Goal: Communication & Community: Answer question/provide support

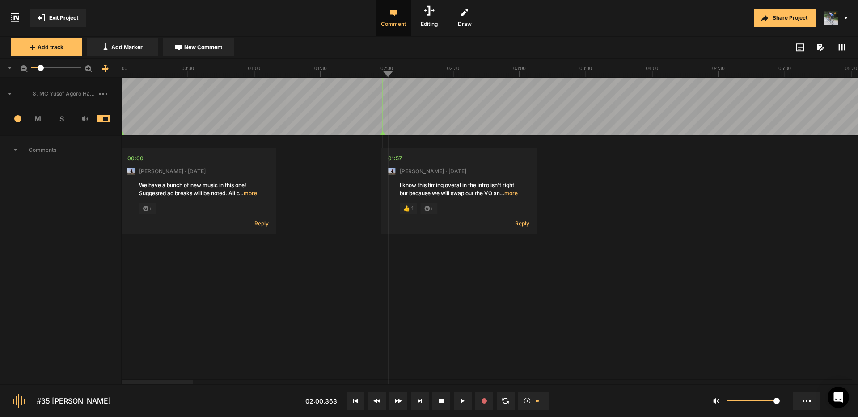
drag, startPoint x: 387, startPoint y: 75, endPoint x: 337, endPoint y: 77, distance: 49.6
click at [338, 77] on div at bounding box center [490, 68] width 736 height 19
click at [462, 401] on icon at bounding box center [463, 401] width 4 height 4
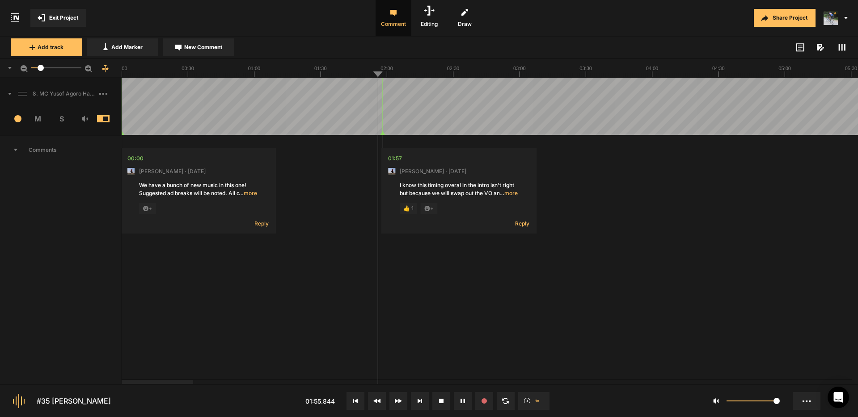
click at [537, 242] on button "Cancel" at bounding box center [539, 241] width 29 height 11
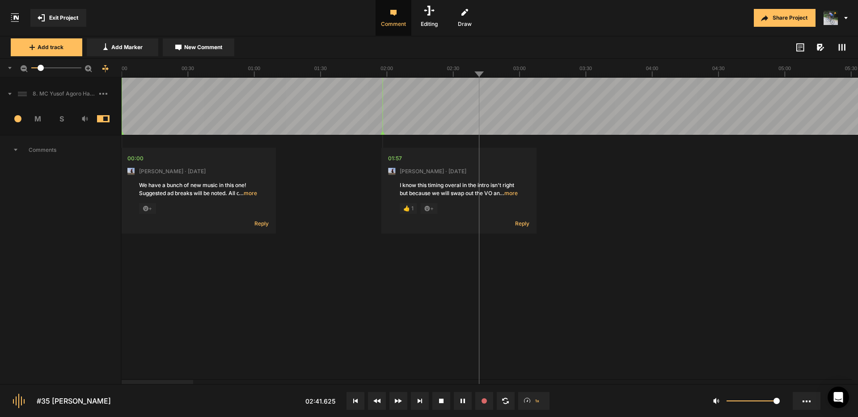
click at [509, 194] on span "… more" at bounding box center [508, 194] width 18 height 8
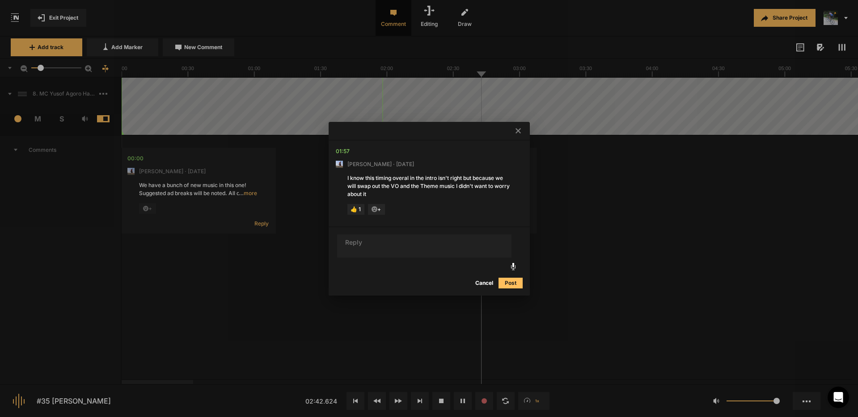
click at [517, 132] on icon at bounding box center [517, 130] width 5 height 5
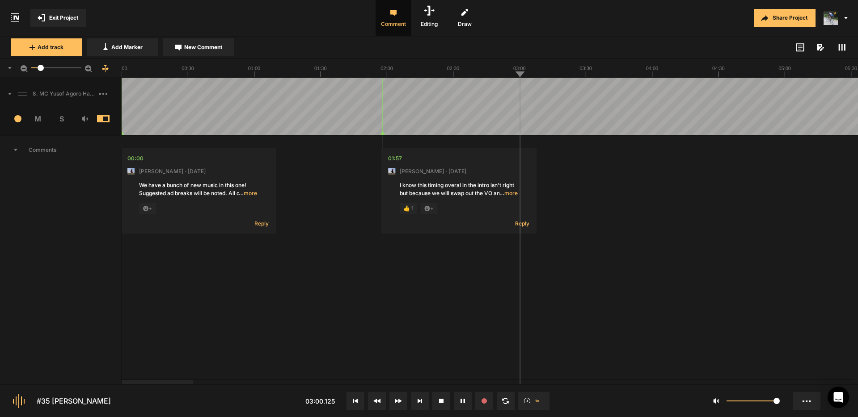
click at [214, 49] on span "New Comment" at bounding box center [203, 47] width 38 height 8
type textarea ""Um" is cut off."
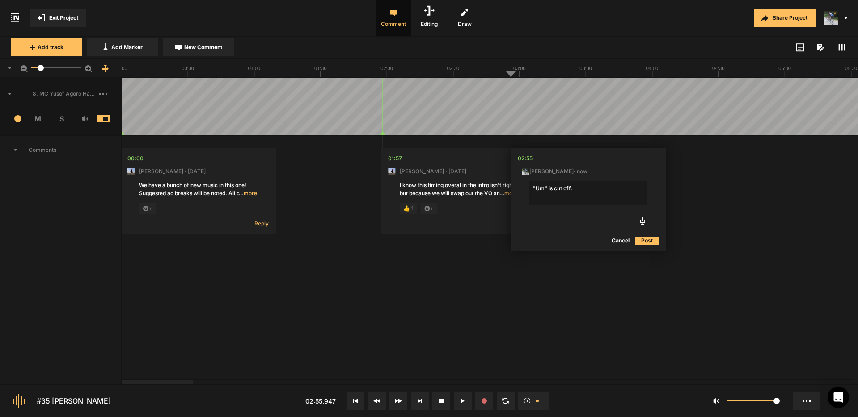
click at [646, 240] on button "Post" at bounding box center [647, 241] width 24 height 11
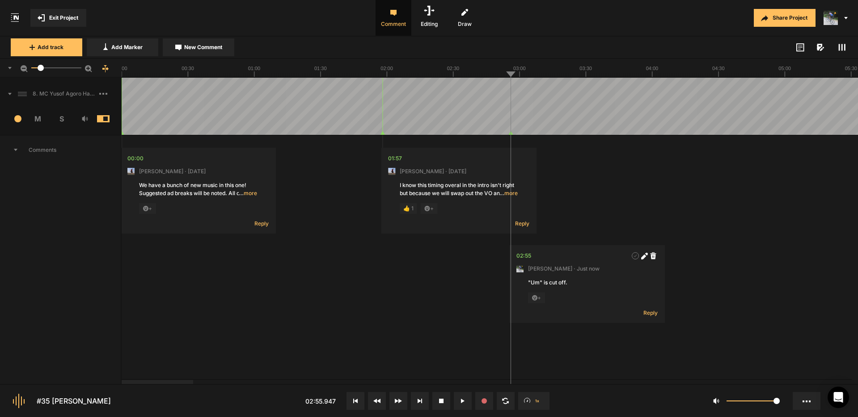
click at [621, 187] on textarea "Cut "Um you konw" if possible" at bounding box center [633, 193] width 118 height 24
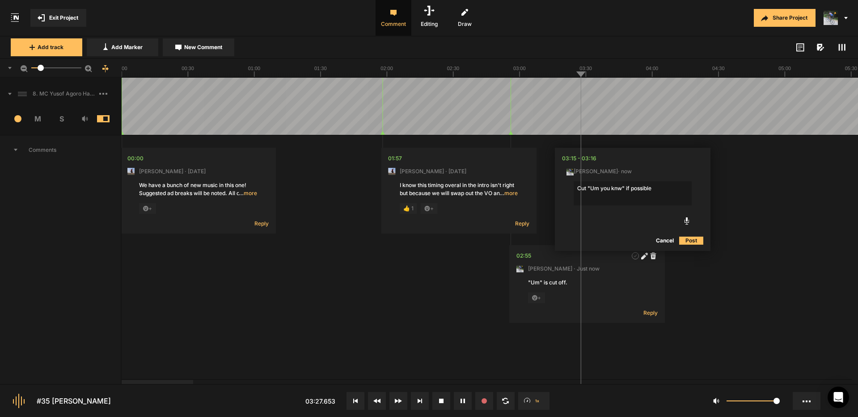
type textarea "Cut "Um you know" if possible"
drag, startPoint x: 591, startPoint y: 85, endPoint x: 598, endPoint y: 89, distance: 7.6
click at [207, 47] on span "New Comment" at bounding box center [203, 47] width 38 height 8
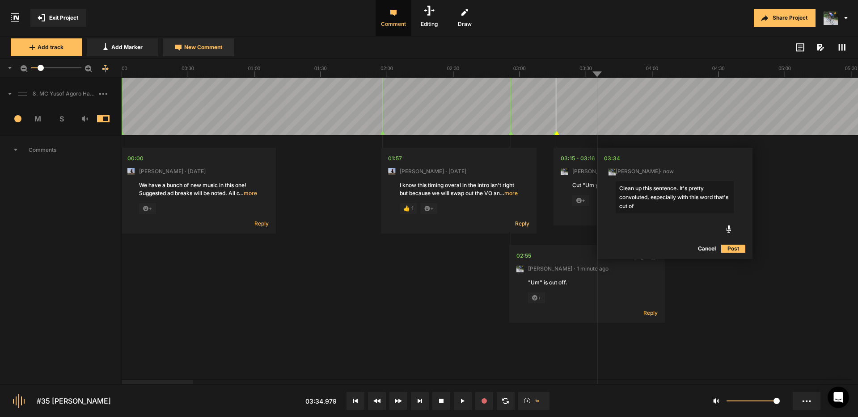
type textarea "Clean up this sentence. It's pretty convoluted, especially with this word that'…"
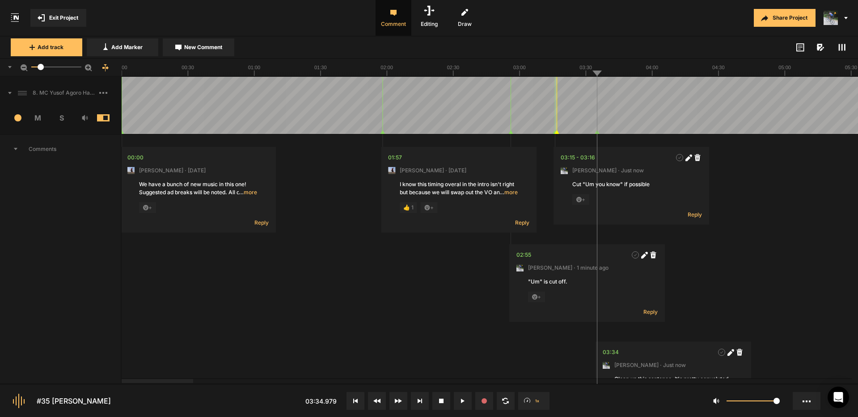
click at [208, 51] on span "New Comment" at bounding box center [203, 47] width 38 height 8
type textarea ""um it's like this""
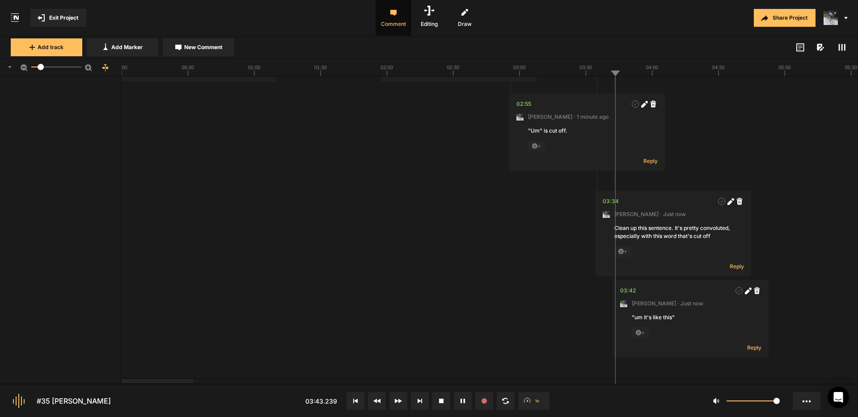
scroll to position [247, 0]
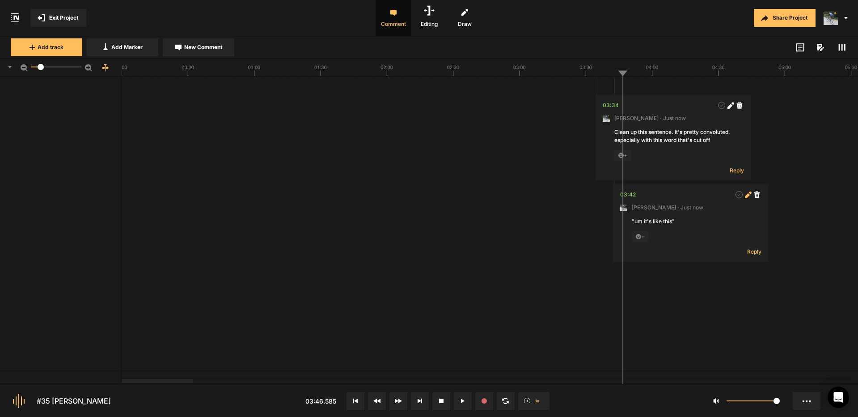
click at [748, 196] on icon at bounding box center [747, 195] width 5 height 5
drag, startPoint x: 644, startPoint y: 223, endPoint x: 745, endPoint y: 233, distance: 101.5
click at [644, 223] on textarea ""um it's like this"" at bounding box center [691, 230] width 118 height 24
type textarea ""um you know it's it's like this""
click at [749, 278] on button "Post" at bounding box center [749, 278] width 24 height 11
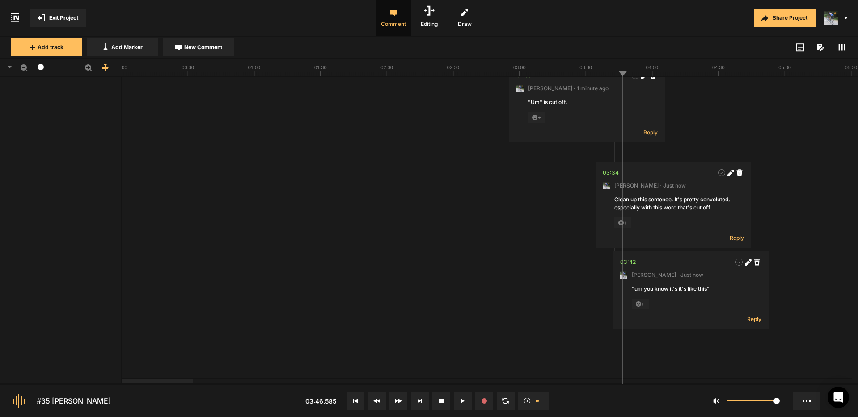
scroll to position [0, 0]
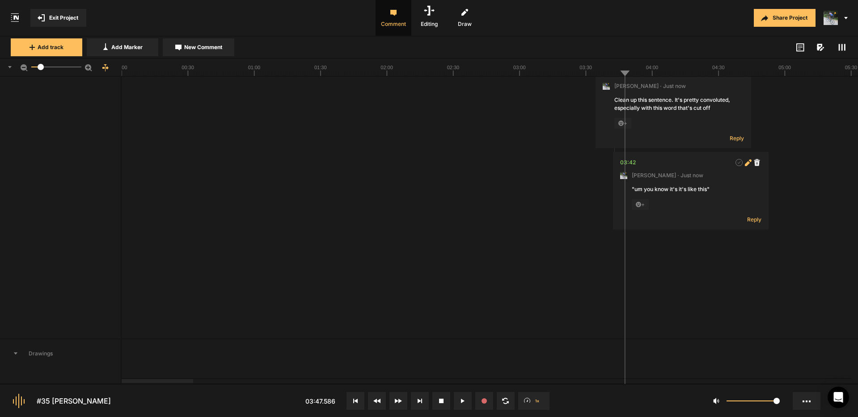
click at [748, 162] on icon at bounding box center [747, 163] width 5 height 5
drag, startPoint x: 679, startPoint y: 191, endPoint x: 708, endPoint y: 190, distance: 28.6
click at [708, 190] on textarea ""um you know it's it's like this"" at bounding box center [691, 198] width 118 height 24
drag, startPoint x: 708, startPoint y: 190, endPoint x: 682, endPoint y: 190, distance: 25.9
click at [679, 190] on textarea ""um you know it's it's like this"" at bounding box center [691, 198] width 118 height 24
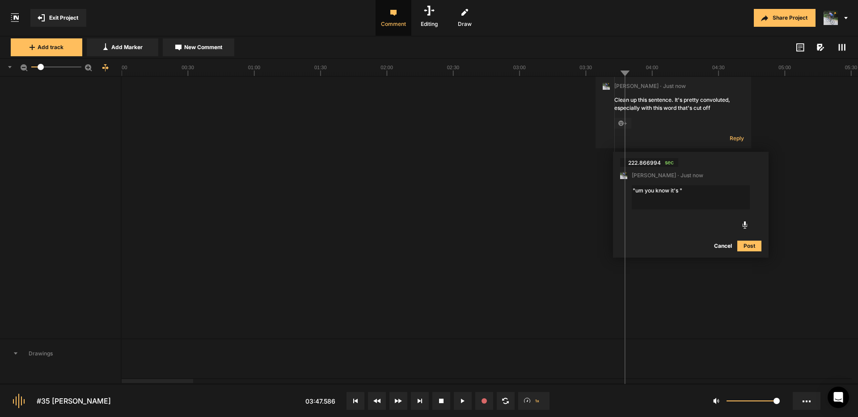
type textarea ""um you know it's""
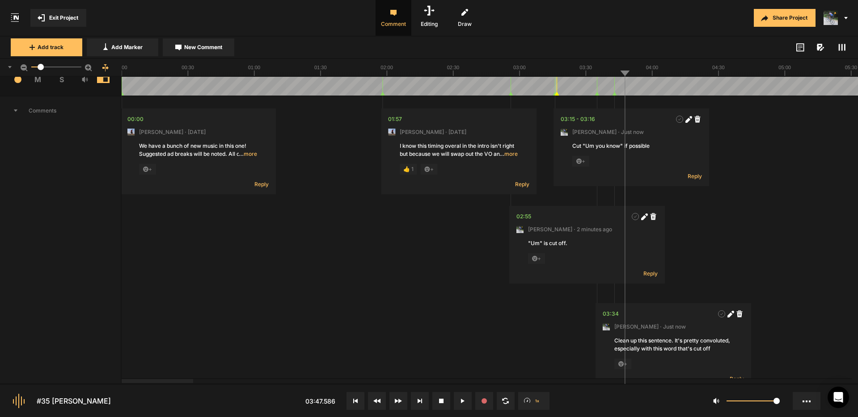
scroll to position [0, 0]
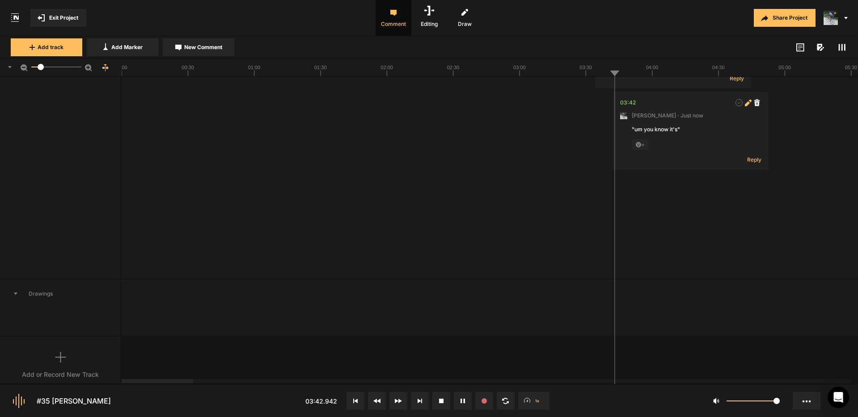
scroll to position [333, 0]
click at [746, 108] on icon at bounding box center [747, 109] width 5 height 5
click at [633, 135] on textarea ""um you know it's"" at bounding box center [691, 143] width 118 height 24
type textarea "Cut "um you know it's""
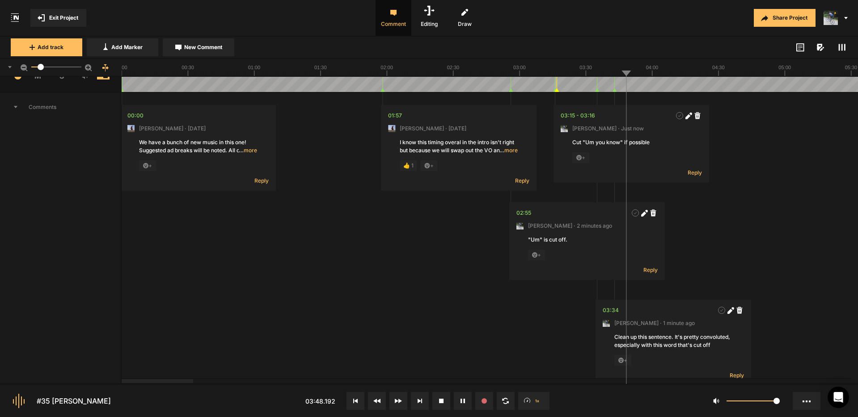
scroll to position [0, 0]
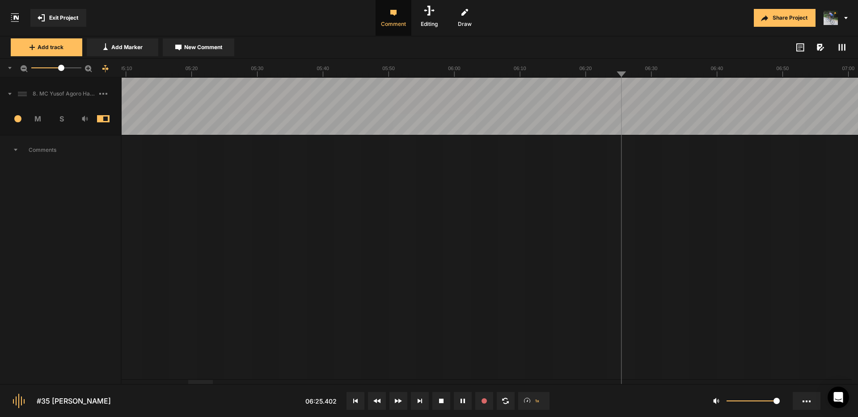
drag, startPoint x: 42, startPoint y: 67, endPoint x: 67, endPoint y: 71, distance: 24.9
click at [65, 72] on mat-slider "30.3" at bounding box center [56, 67] width 57 height 21
click at [64, 18] on span "Exit Project" at bounding box center [63, 18] width 29 height 8
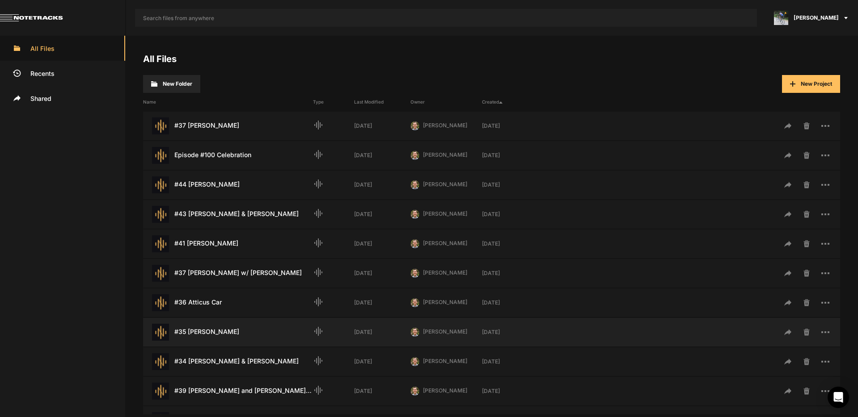
click at [219, 334] on div "#35 [PERSON_NAME] Last Modified: [DATE]" at bounding box center [228, 332] width 170 height 17
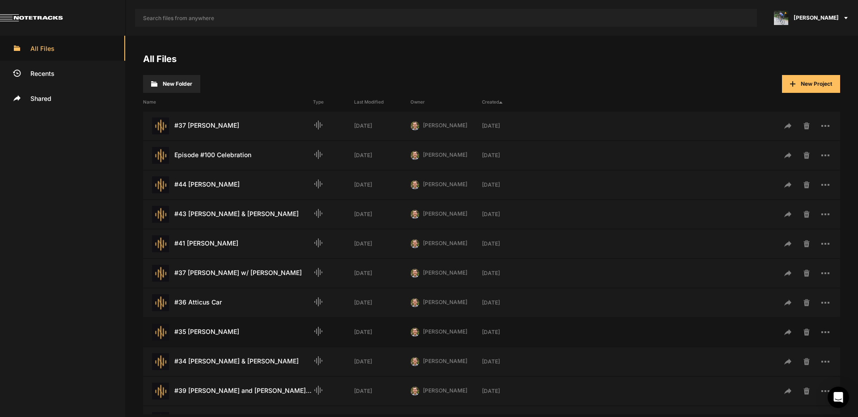
click at [219, 334] on div "#35 [PERSON_NAME] Last Modified: [DATE]" at bounding box center [228, 332] width 170 height 17
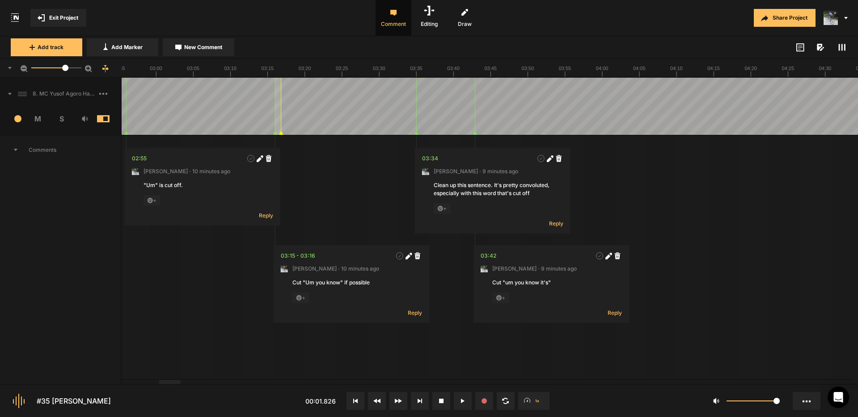
click at [181, 384] on div at bounding box center [169, 382] width 21 height 4
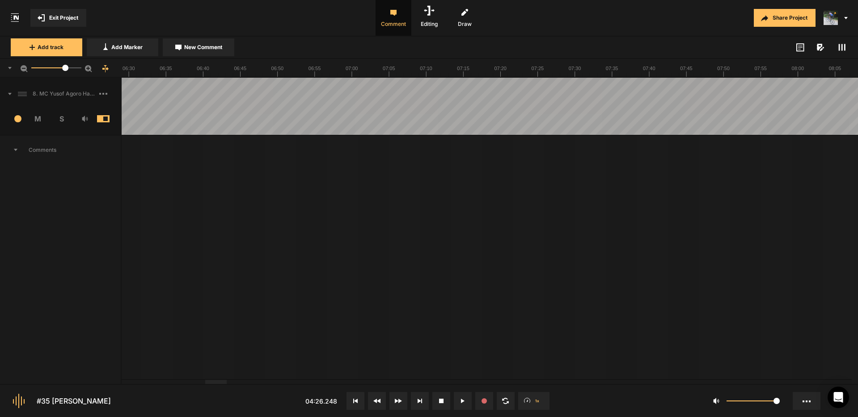
click at [218, 384] on div at bounding box center [215, 382] width 21 height 4
click at [69, 68] on div at bounding box center [69, 68] width 6 height 6
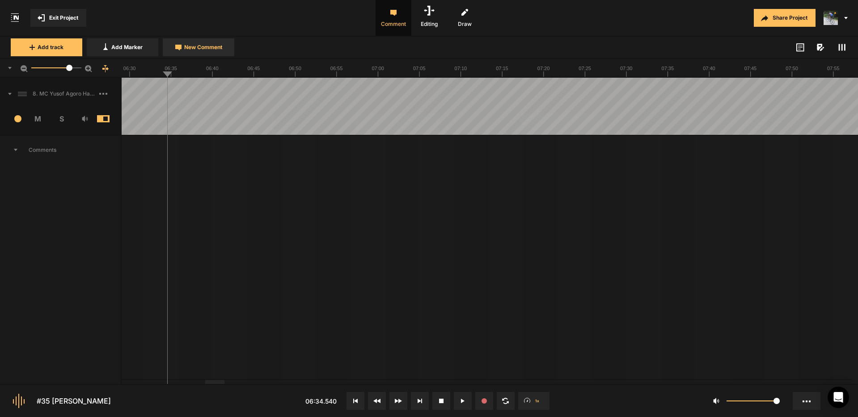
click at [189, 49] on span "New Comment" at bounding box center [203, 47] width 38 height 8
type textarea "Edit out one of the "there's". Should be an easy edit."
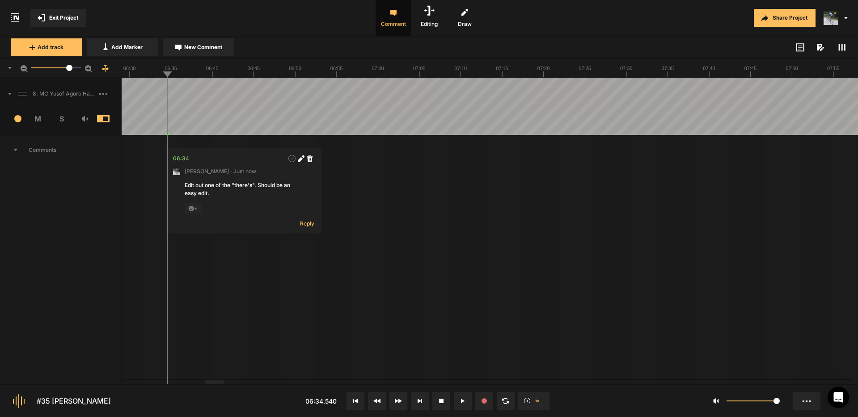
click at [302, 161] on icon at bounding box center [301, 159] width 7 height 7
click at [235, 198] on textarea "Edit out one of the "there's". Should be an easy edit." at bounding box center [244, 193] width 118 height 24
drag, startPoint x: 259, startPoint y: 186, endPoint x: 280, endPoint y: 196, distance: 23.4
click at [280, 196] on textarea "Edit out one of the "there's". Should be an easy edit." at bounding box center [244, 193] width 118 height 24
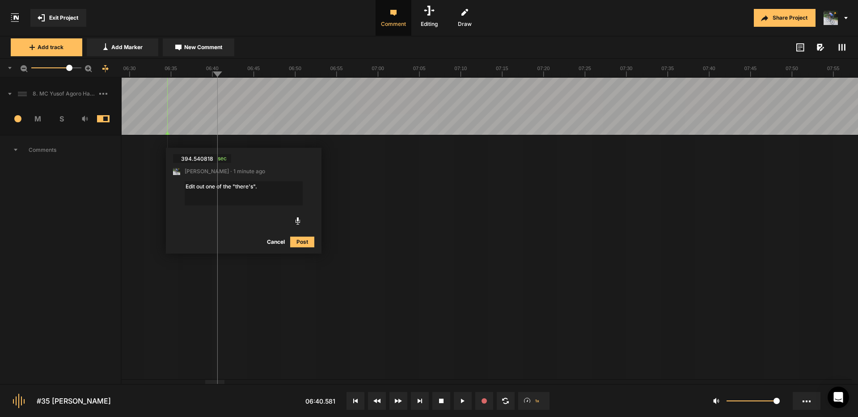
type textarea "Edit out one of the "there's"."
click at [302, 160] on icon at bounding box center [301, 159] width 7 height 7
type textarea "Edit out one of the "there's". There are a few good edit points in that word."
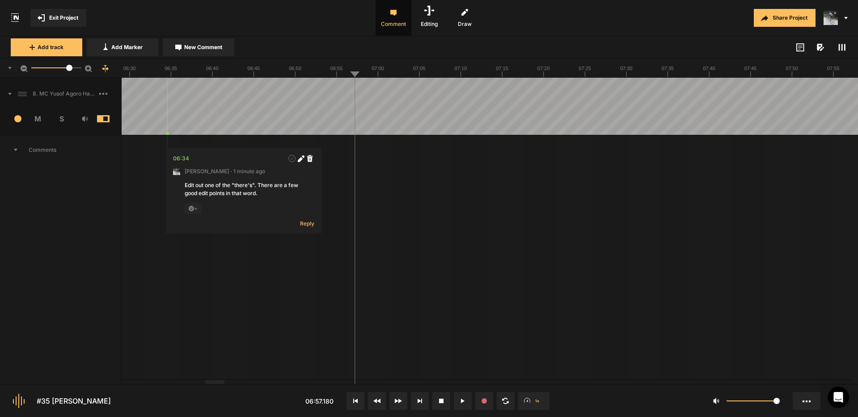
click at [208, 47] on span "New Comment" at bounding box center [203, 47] width 38 height 8
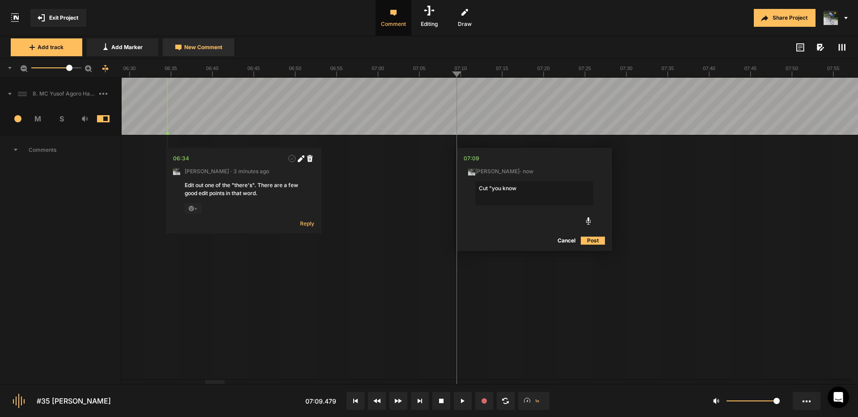
type textarea "Cut "you know:"
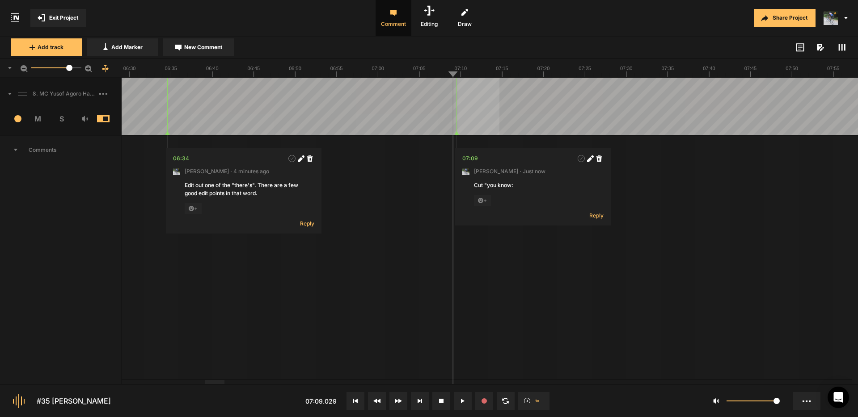
drag, startPoint x: 457, startPoint y: 92, endPoint x: 499, endPoint y: 91, distance: 42.0
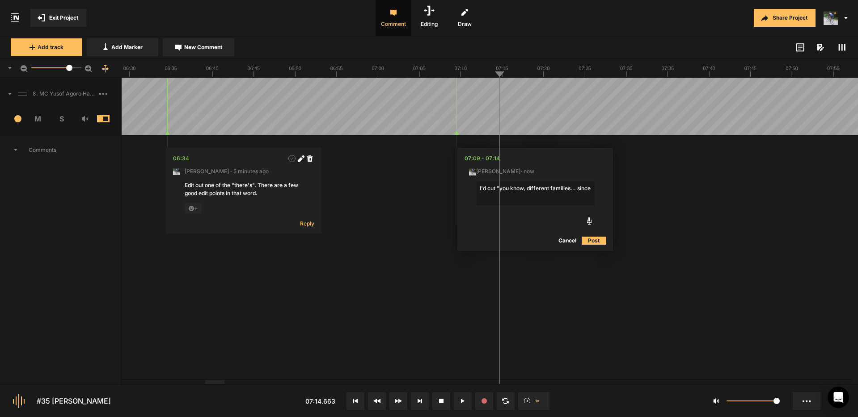
click at [590, 189] on textarea "I'd cut "you know, different families... since" at bounding box center [535, 193] width 118 height 24
click at [586, 197] on textarea "I'd cut "you know, different families... since maybe there're not as hight of a…" at bounding box center [535, 193] width 118 height 24
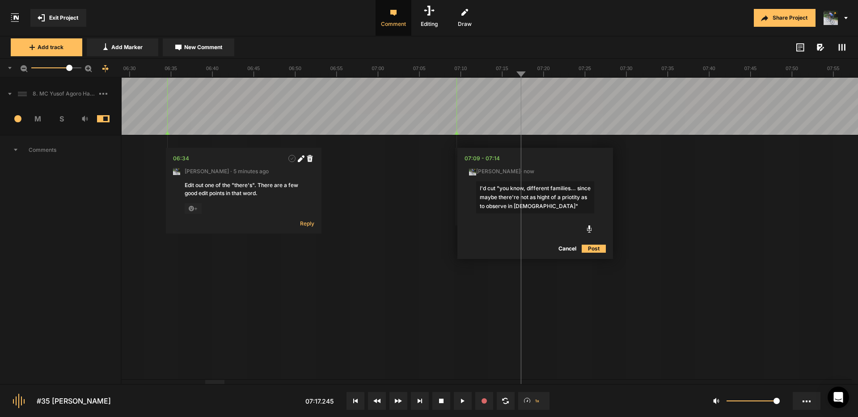
click at [572, 198] on textarea "I'd cut "you know, different families... since maybe there're not as hight of a…" at bounding box center [535, 197] width 118 height 32
click at [562, 197] on textarea "I'd cut "you know, different families... since maybe there're not as hight of a…" at bounding box center [535, 197] width 118 height 32
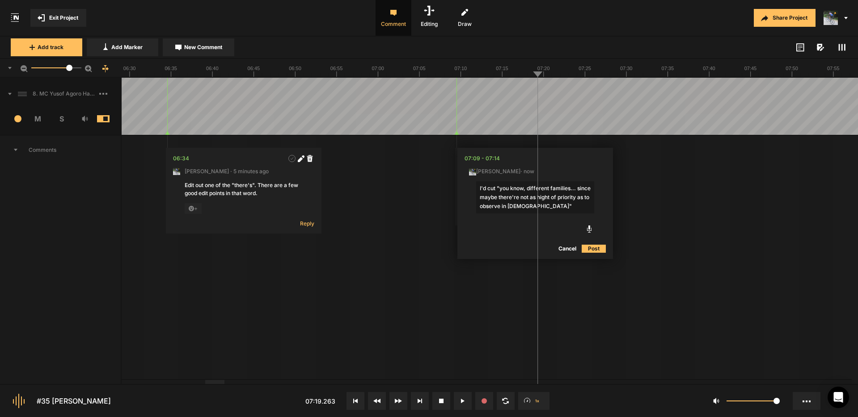
click at [552, 193] on textarea "I'd cut "you know, different families... since maybe there're not as hight of p…" at bounding box center [535, 197] width 118 height 32
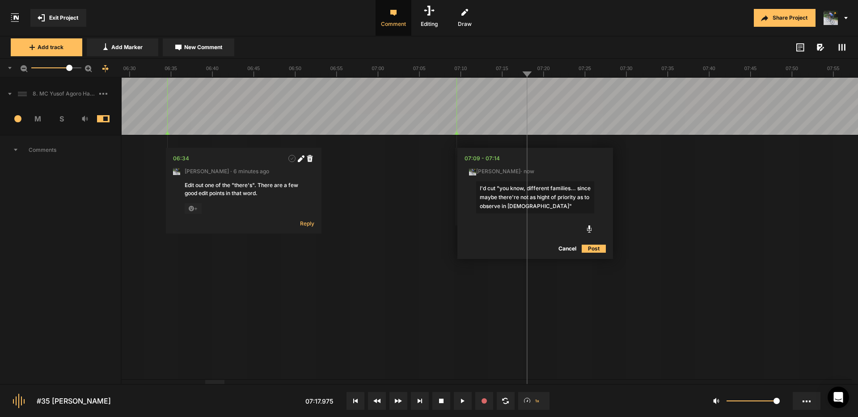
click at [560, 196] on textarea "I'd cut "you know, different families... since maybe there're not as hight of p…" at bounding box center [535, 197] width 118 height 32
type textarea "I'd cut "you know, different families... since maybe there're not as high a pri…"
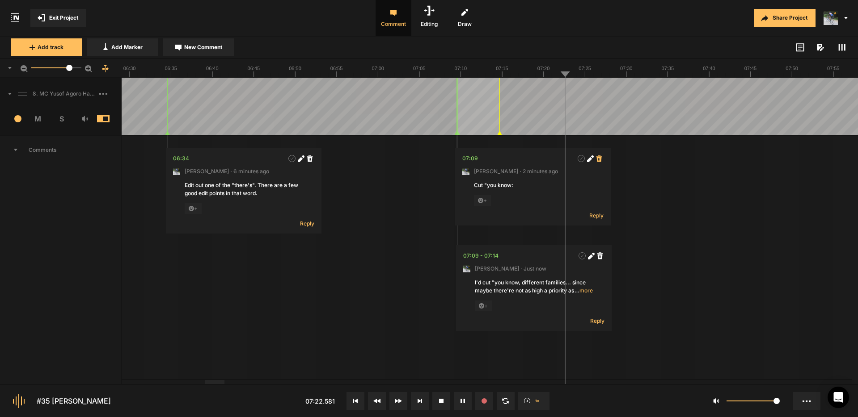
click at [600, 159] on icon at bounding box center [599, 158] width 6 height 7
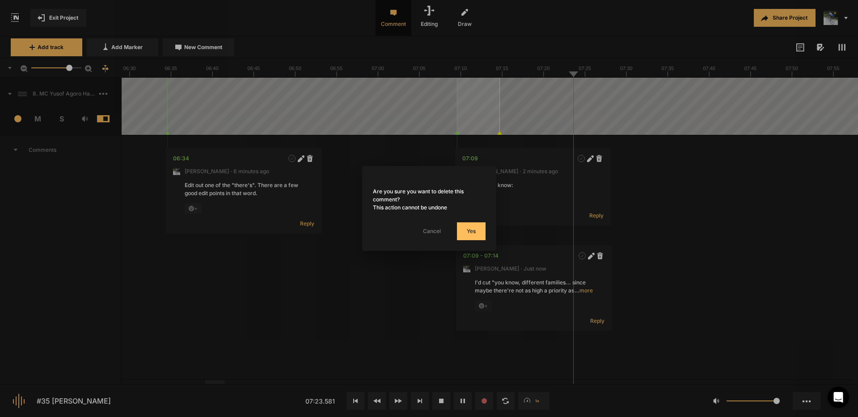
click at [467, 233] on button "Yes" at bounding box center [471, 232] width 29 height 18
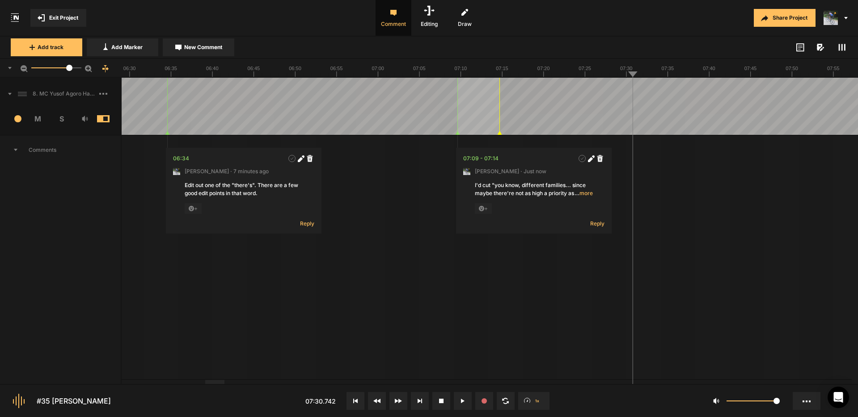
drag, startPoint x: 616, startPoint y: 83, endPoint x: 631, endPoint y: 86, distance: 15.1
drag, startPoint x: 630, startPoint y: 93, endPoint x: 676, endPoint y: 82, distance: 46.7
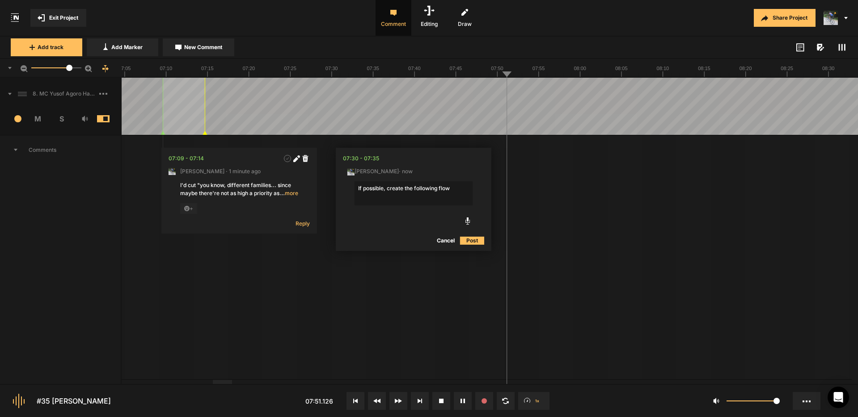
type textarea "If possible, create the following flow:"
click at [469, 159] on icon at bounding box center [468, 159] width 5 height 5
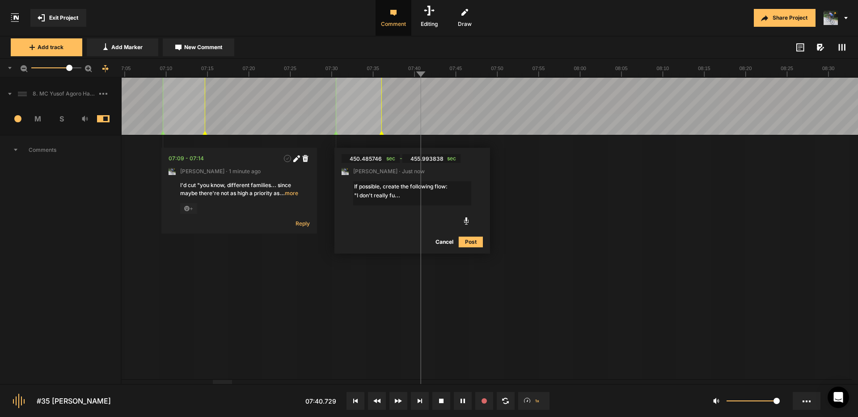
click at [411, 196] on textarea "If possible, create the following flow: "I don't really fu..." at bounding box center [412, 193] width 118 height 24
drag, startPoint x: 405, startPoint y: 197, endPoint x: 497, endPoint y: 202, distance: 91.3
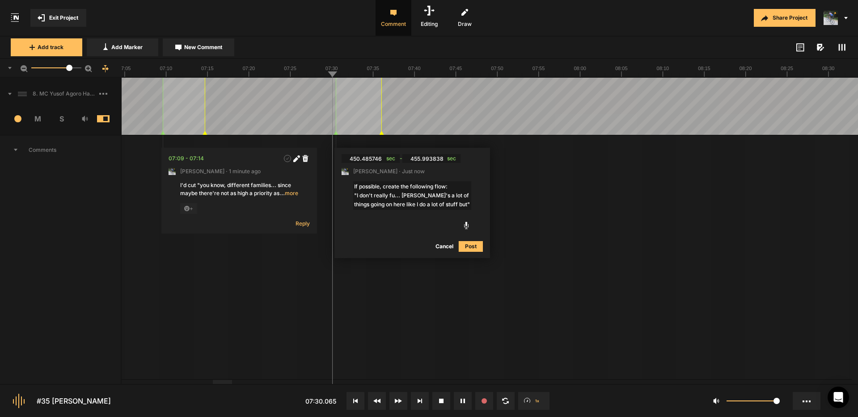
click at [405, 197] on textarea "If possible, create the following flow: "I don't really fu... [PERSON_NAME]'s a…" at bounding box center [412, 195] width 118 height 29
type textarea "If possible, create the following flow: "I don't really fu... there's a lot of …"
drag, startPoint x: 472, startPoint y: 247, endPoint x: 465, endPoint y: 238, distance: 10.9
click at [472, 247] on button "Post" at bounding box center [471, 246] width 24 height 11
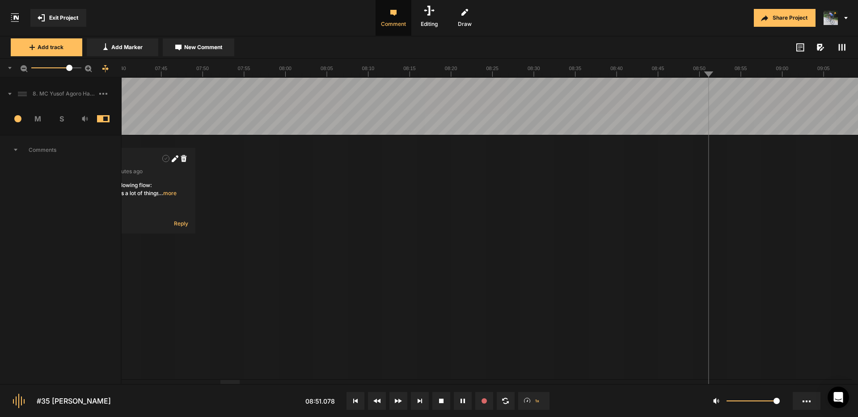
click at [193, 47] on span "New Comment" at bounding box center [203, 47] width 38 height 8
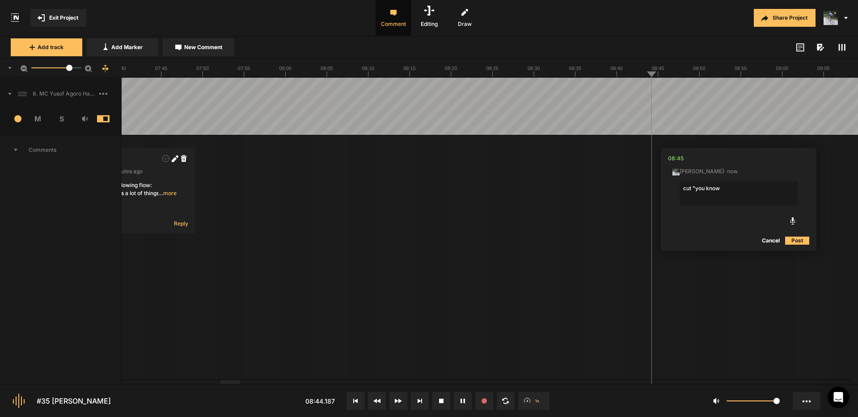
click at [728, 189] on textarea "cut "you know" at bounding box center [738, 193] width 118 height 24
type textarea "cut "you know, the""
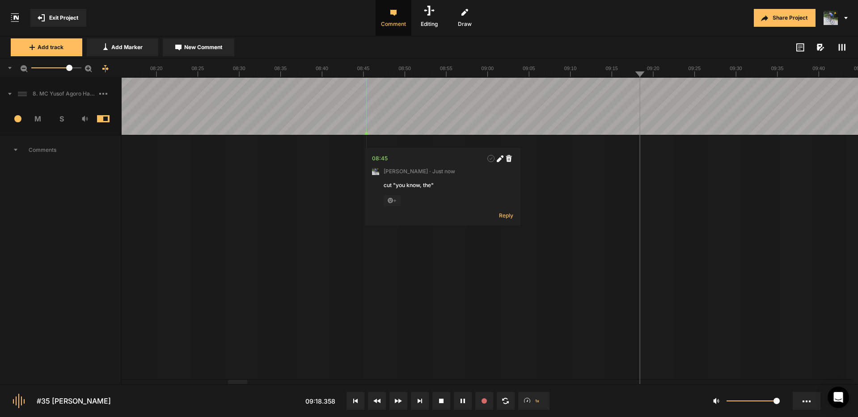
click at [199, 50] on span "New Comment" at bounding box center [203, 47] width 38 height 8
type textarea "Cut lip smack please"
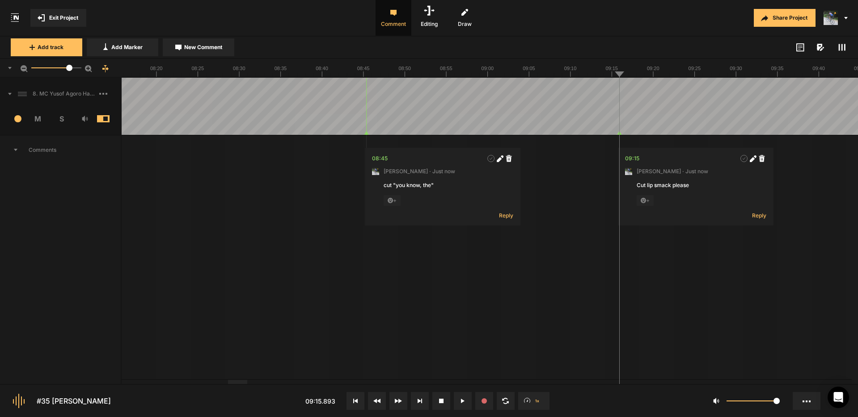
click at [198, 46] on span "New Comment" at bounding box center [203, 47] width 38 height 8
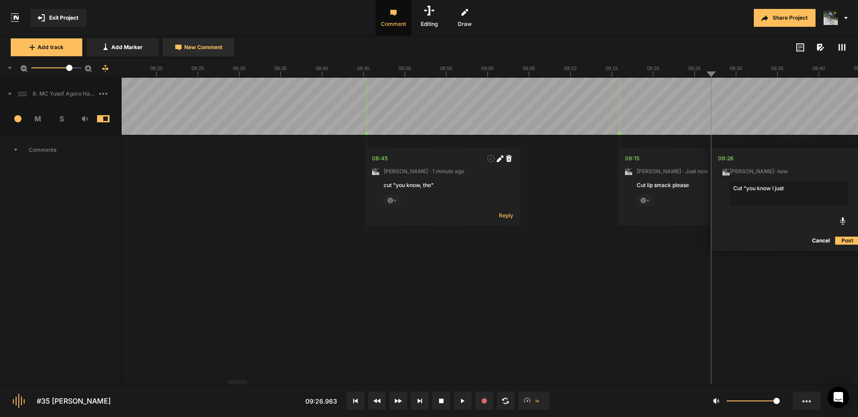
type textarea "Cut "you know I just""
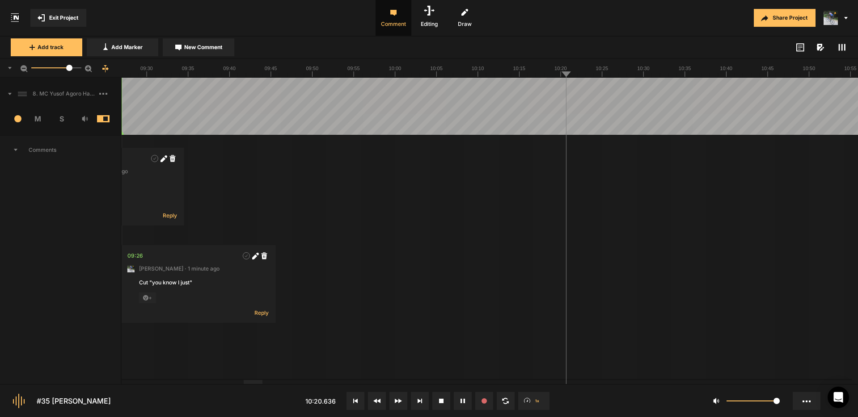
click at [487, 241] on button "Cancel" at bounding box center [484, 241] width 29 height 11
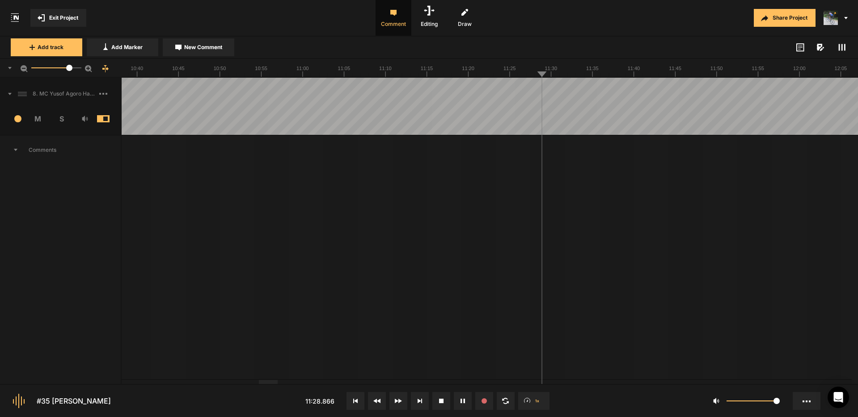
click at [206, 48] on span "New Comment" at bounding box center [203, 47] width 38 height 8
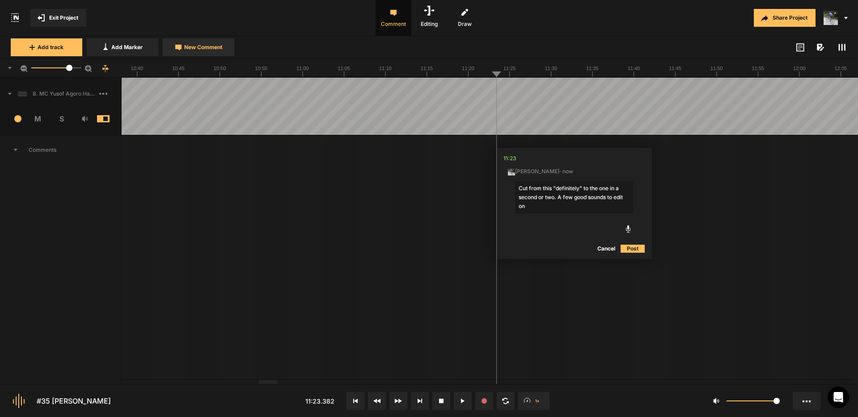
type textarea "Cut from this "definitely" to the one in a second or two. A few good sounds to …"
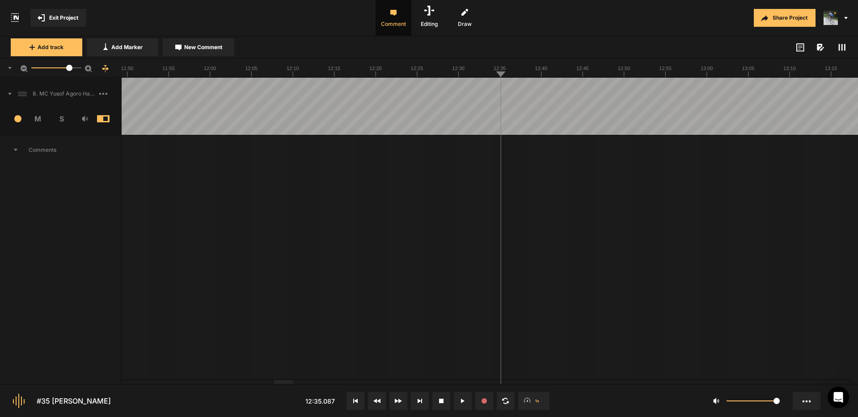
click at [210, 46] on span "New Comment" at bounding box center [203, 47] width 38 height 8
type textarea "Cut "that""
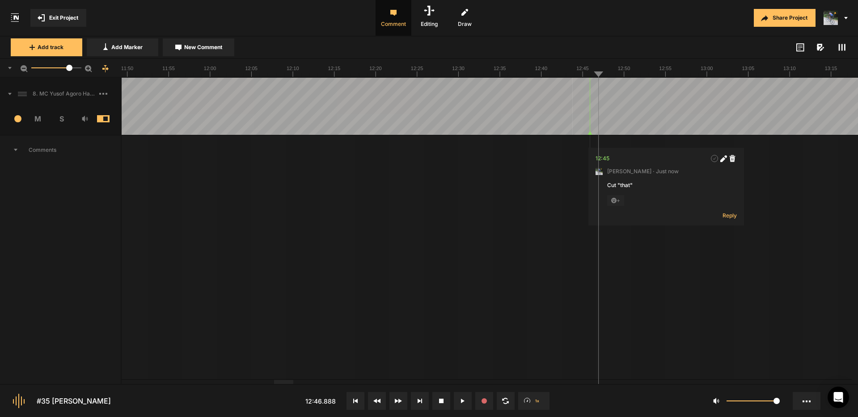
click at [724, 158] on icon at bounding box center [722, 159] width 5 height 5
drag, startPoint x: 620, startPoint y: 187, endPoint x: 768, endPoint y: 211, distance: 150.9
click at [620, 187] on textarea "Cut "that"" at bounding box center [666, 193] width 118 height 24
type textarea "Cut "and that""
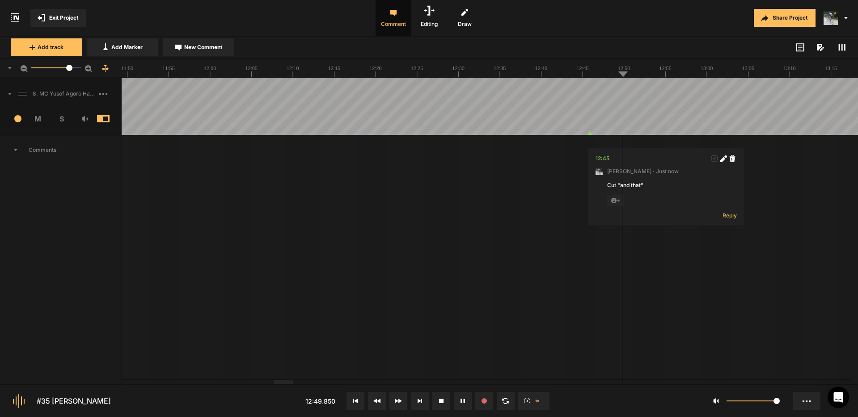
drag, startPoint x: 726, startPoint y: 156, endPoint x: 717, endPoint y: 167, distance: 14.3
click at [726, 156] on icon at bounding box center [725, 157] width 3 height 3
drag, startPoint x: 642, startPoint y: 186, endPoint x: 679, endPoint y: 192, distance: 37.6
click at [642, 186] on textarea "Cut "and that"" at bounding box center [666, 193] width 118 height 24
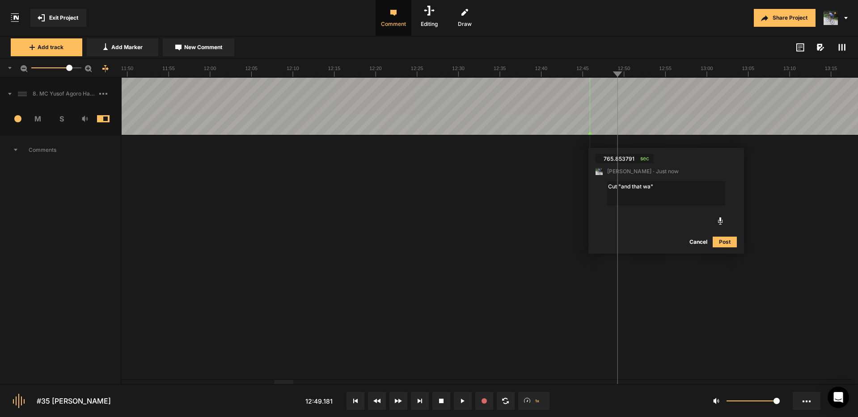
type textarea "Cut "and that was""
click at [220, 51] on button "New Comment" at bounding box center [199, 47] width 72 height 18
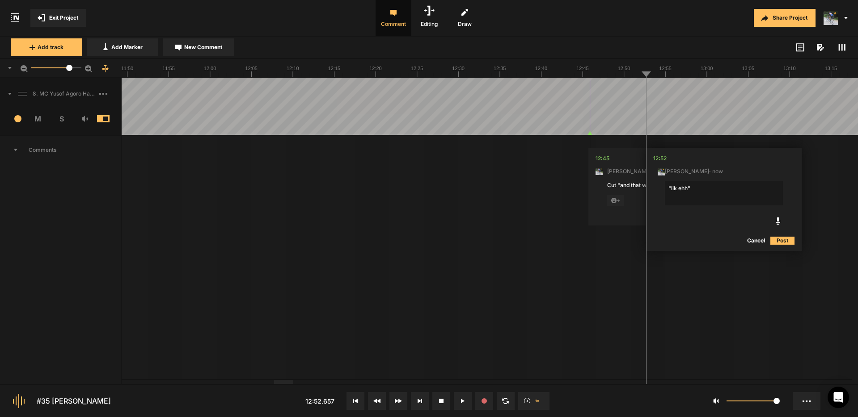
click at [677, 191] on textarea ""lik ehh"" at bounding box center [724, 193] width 118 height 24
click at [667, 188] on textarea ""like ehh"" at bounding box center [724, 193] width 118 height 24
type textarea "It'll be tight but can you cut these throwaway words: "like ehh""
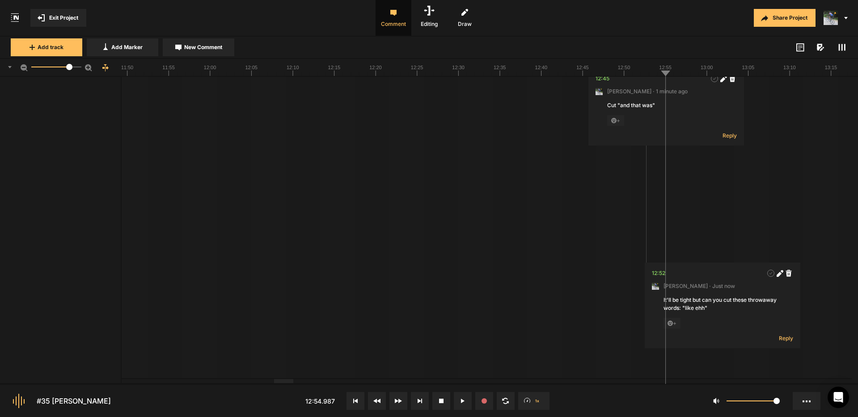
scroll to position [181, 0]
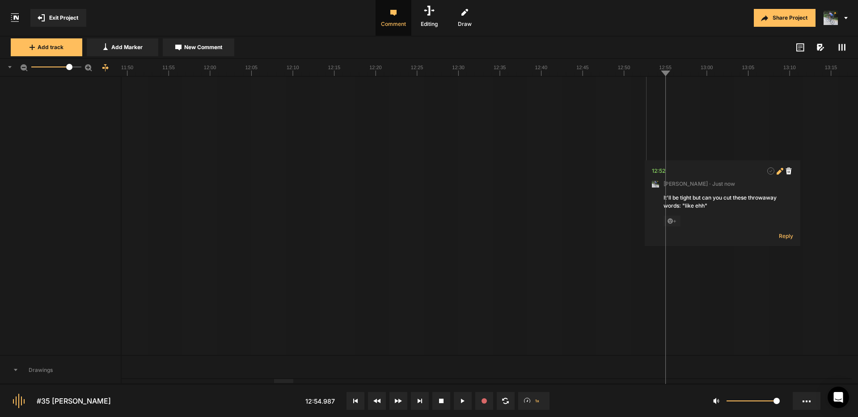
click at [780, 171] on icon at bounding box center [778, 171] width 5 height 5
click at [686, 209] on textarea "It'll be tight but can you cut these throwaway words: "like ehh"" at bounding box center [722, 206] width 118 height 24
type textarea "It'll be tight but can you cut these throwaway words: "fff like ehh""
click at [781, 255] on button "Post" at bounding box center [781, 254] width 24 height 11
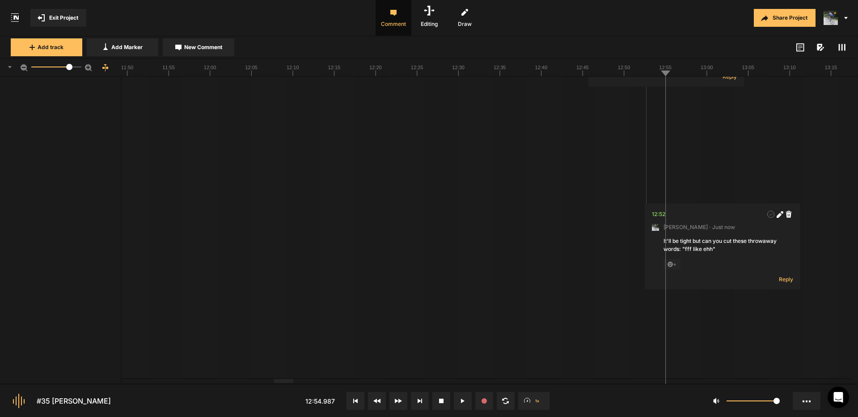
scroll to position [0, 0]
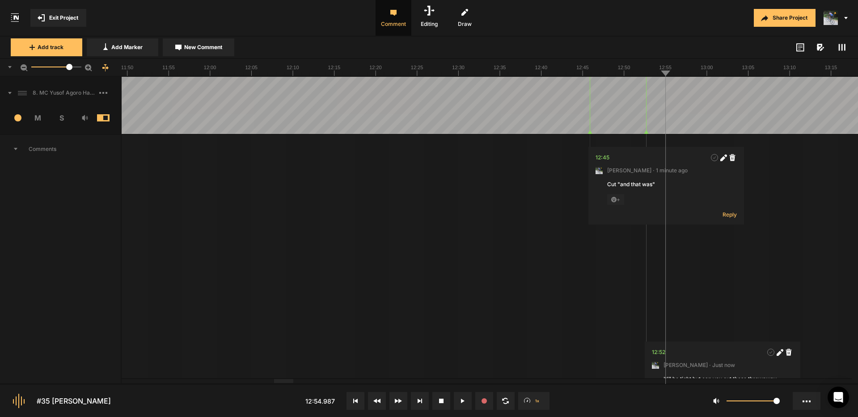
drag, startPoint x: 739, startPoint y: 91, endPoint x: 705, endPoint y: 93, distance: 34.5
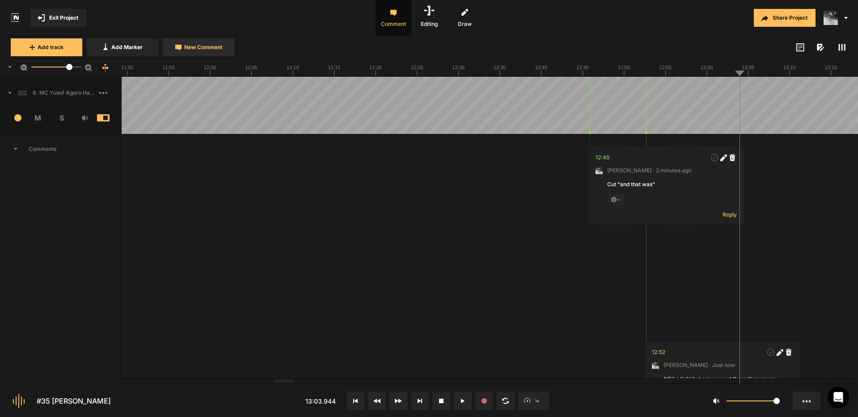
click at [208, 45] on span "New Comment" at bounding box center [203, 47] width 38 height 8
type textarea "Edit the "there's " to the next "there's""
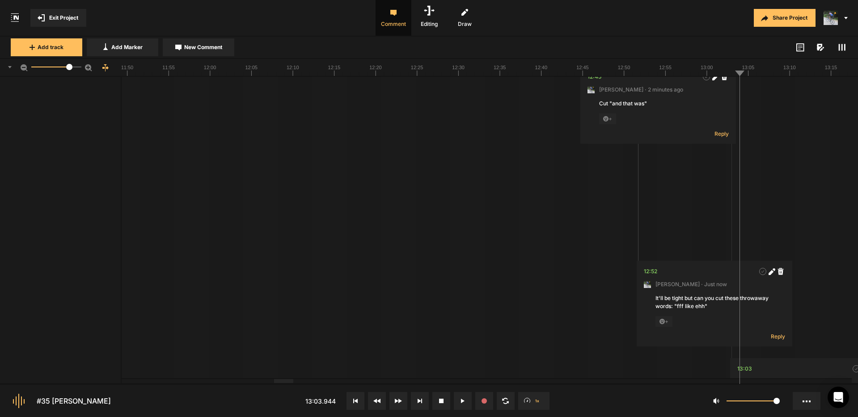
scroll to position [0, 8]
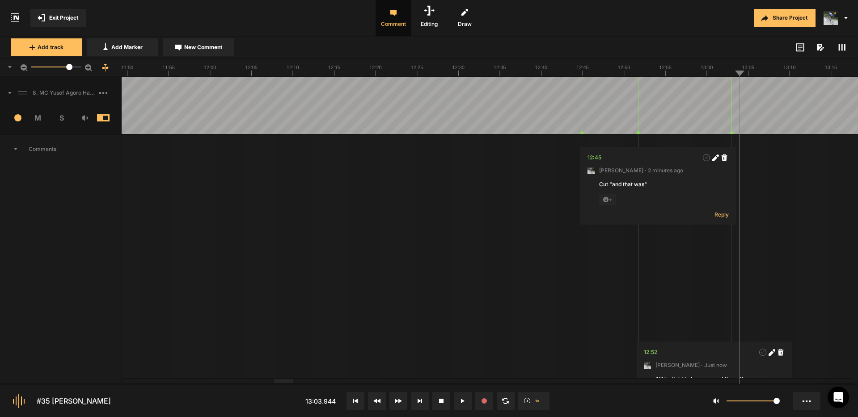
click at [67, 19] on span "Exit Project" at bounding box center [63, 18] width 29 height 8
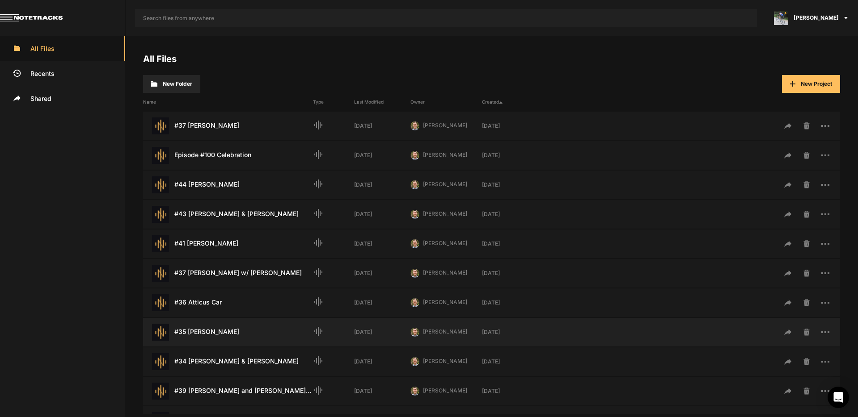
click at [206, 334] on div "#35 [PERSON_NAME] Last Modified: [DATE]" at bounding box center [228, 332] width 170 height 17
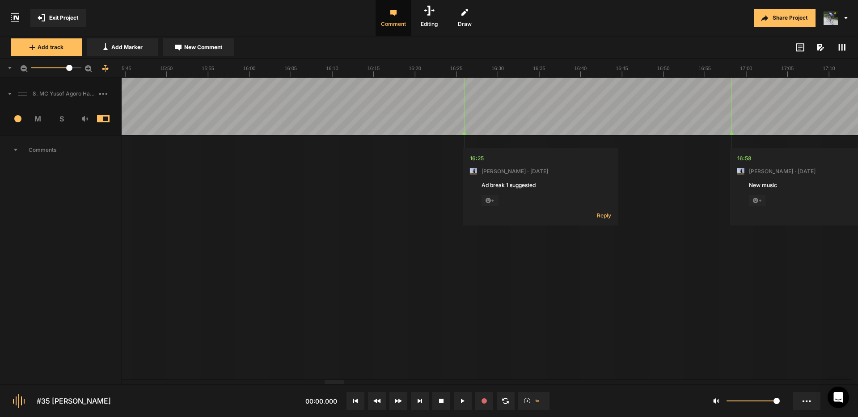
click at [341, 384] on div at bounding box center [334, 382] width 19 height 4
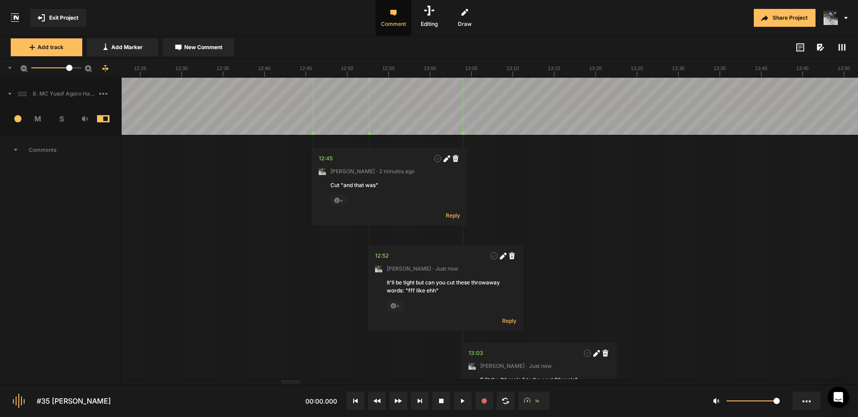
click at [293, 384] on div at bounding box center [290, 382] width 19 height 4
click at [198, 52] on button "New Comment" at bounding box center [199, 47] width 72 height 18
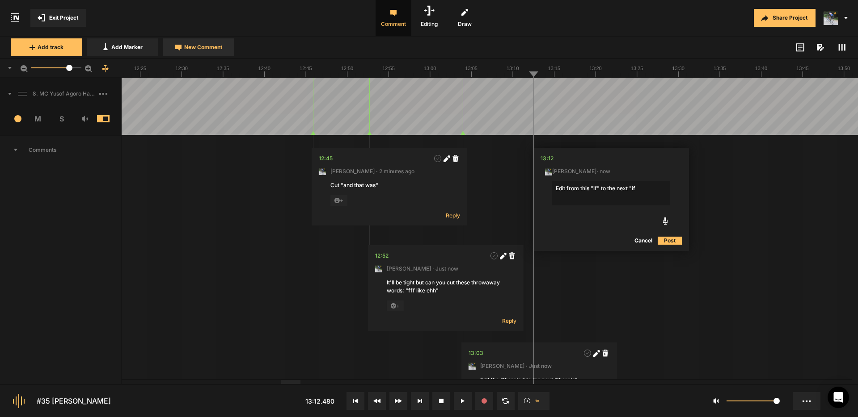
type textarea "Edit from this "if" to the next "if""
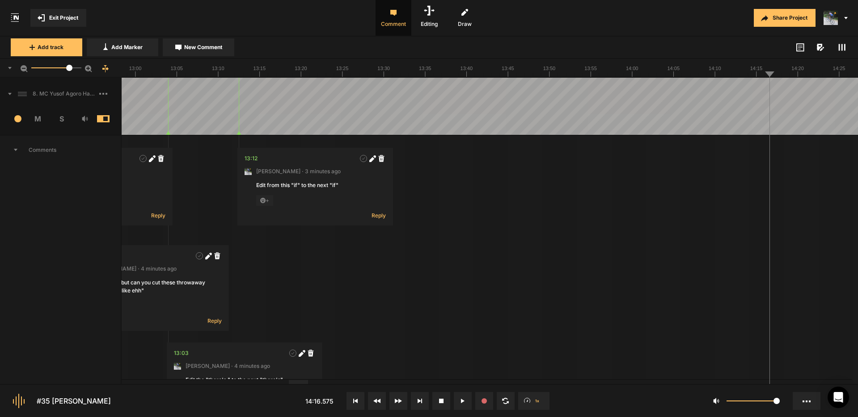
click at [201, 45] on span "New Comment" at bounding box center [203, 47] width 38 height 8
type textarea "Cut "to... you know""
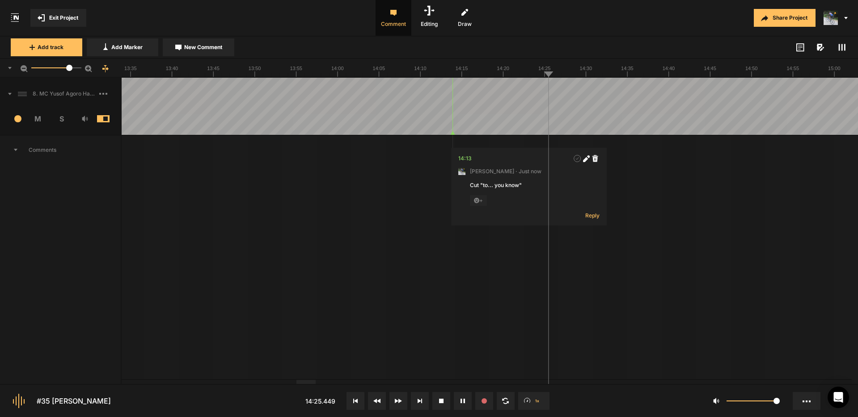
click at [200, 47] on span "New Comment" at bounding box center [203, 47] width 38 height 8
type textarea "Cut "I just I don't""
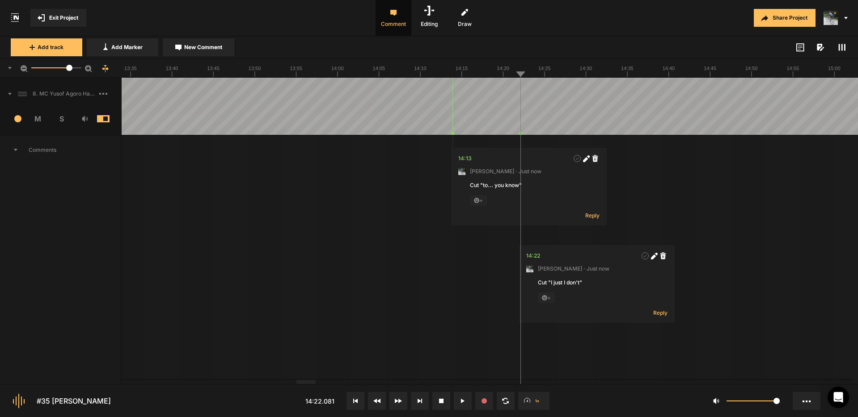
click at [842, 51] on icon at bounding box center [841, 47] width 7 height 7
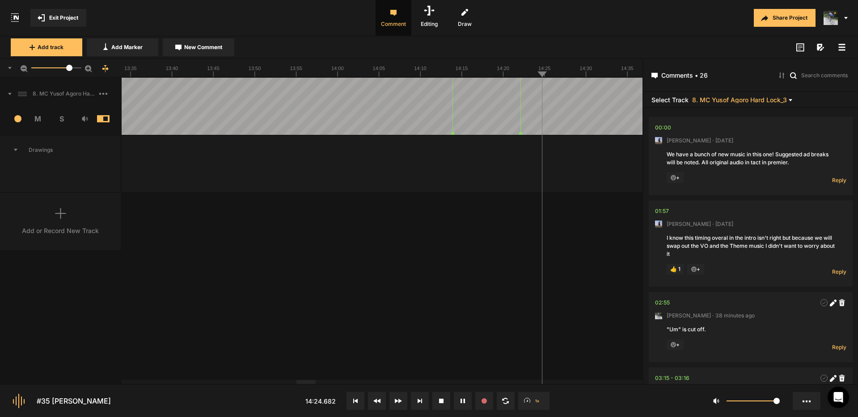
click at [839, 46] on icon at bounding box center [841, 47] width 7 height 7
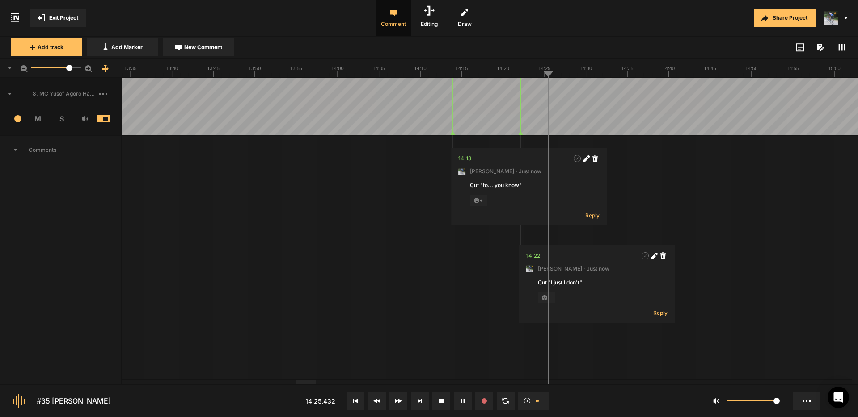
click at [837, 46] on span at bounding box center [841, 47] width 11 height 11
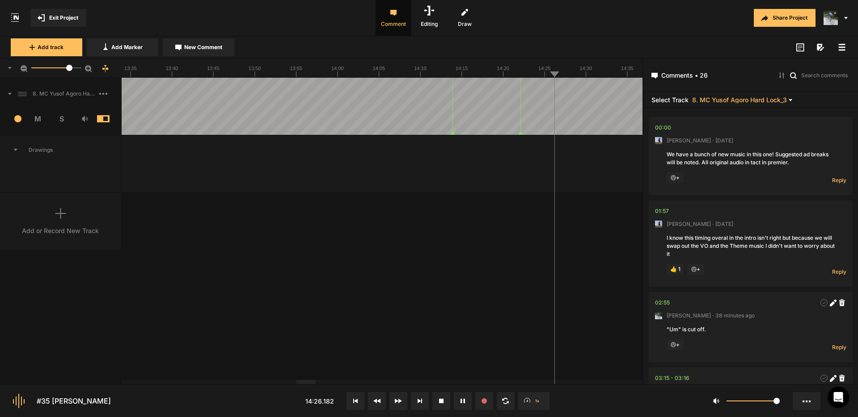
click at [836, 48] on span at bounding box center [841, 47] width 11 height 11
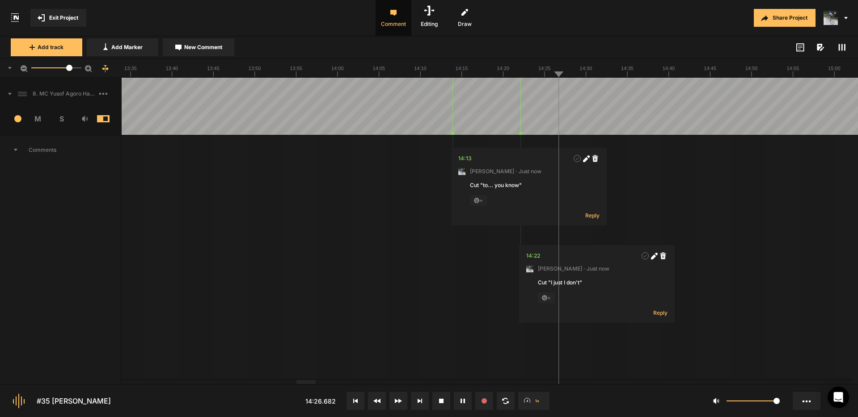
click at [839, 47] on rect at bounding box center [839, 47] width 1 height 7
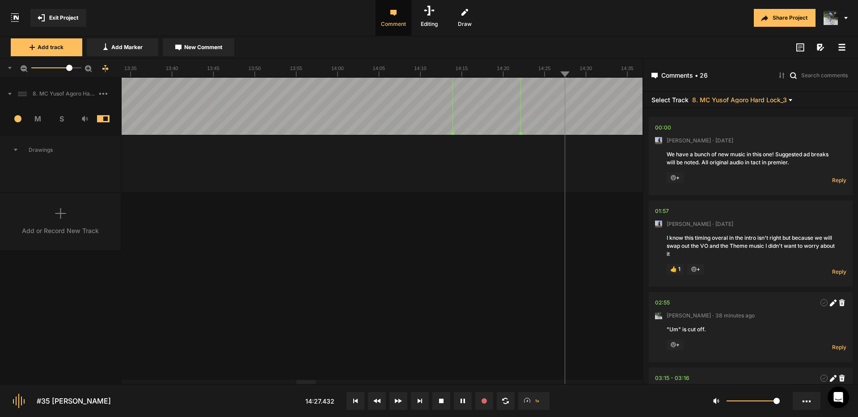
click at [839, 47] on rect at bounding box center [842, 46] width 7 height 1
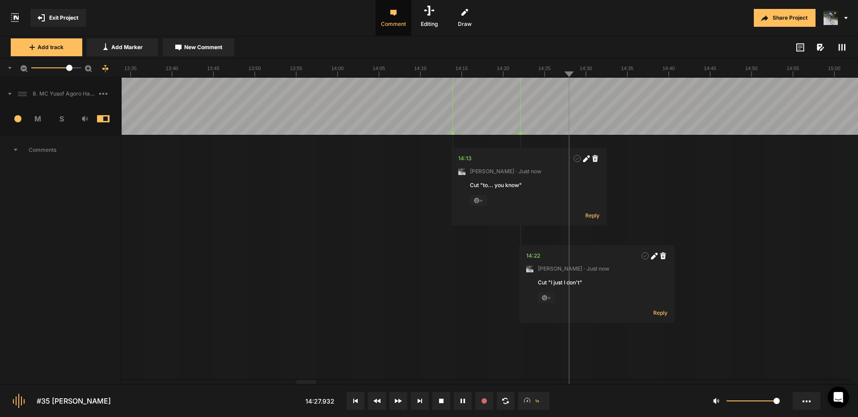
click at [844, 47] on rect at bounding box center [844, 47] width 1 height 7
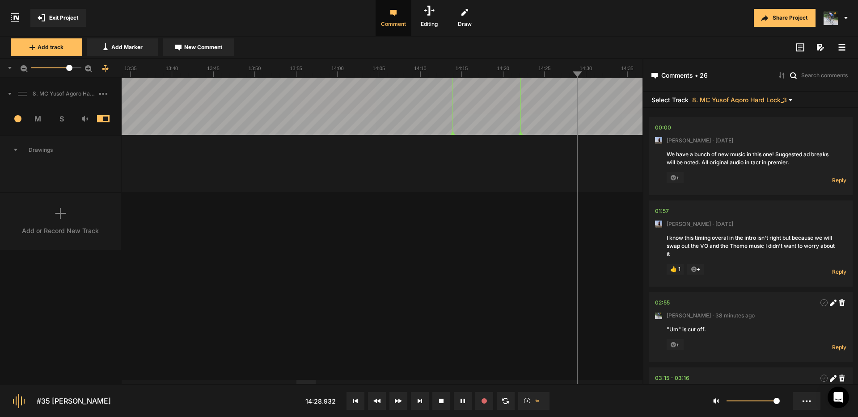
click at [844, 47] on rect at bounding box center [842, 46] width 7 height 1
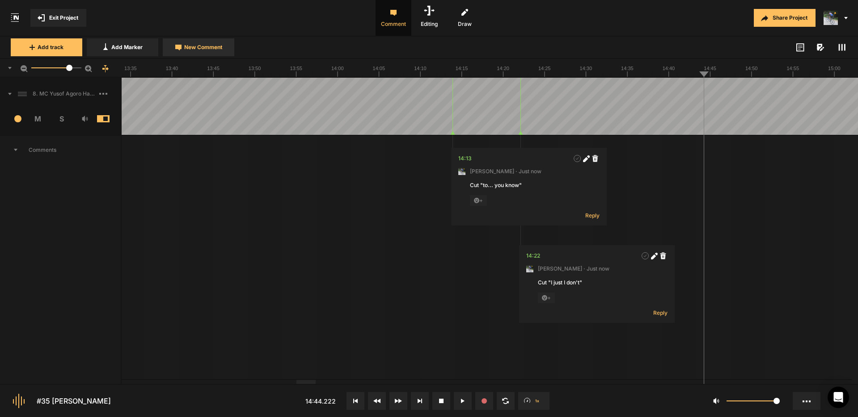
click at [187, 43] on span "New Comment" at bounding box center [203, 47] width 38 height 8
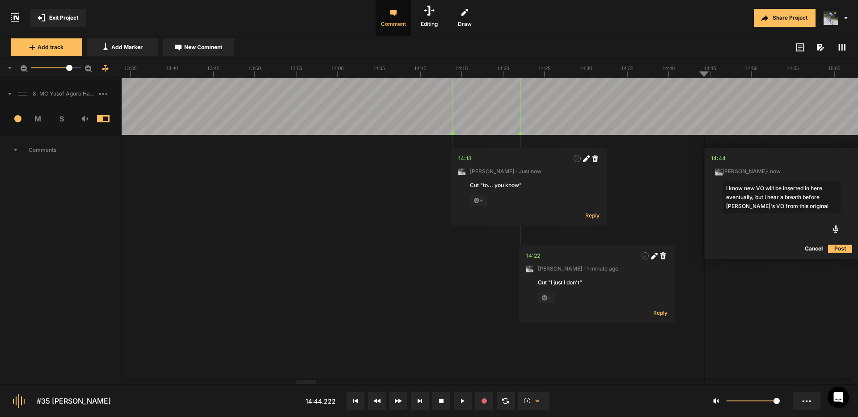
type textarea "I know new VO will be inserted in here eventually, but I hear a breath before […"
drag, startPoint x: 812, startPoint y: 249, endPoint x: 784, endPoint y: 216, distance: 42.5
click at [812, 249] on button "Cancel" at bounding box center [813, 249] width 29 height 11
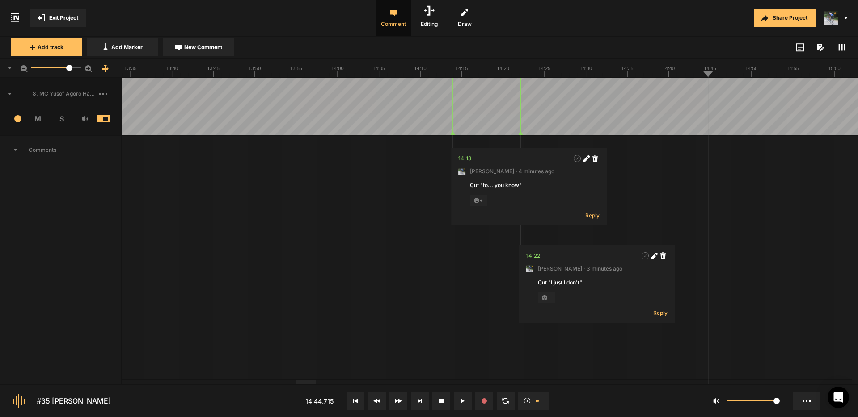
click at [816, 242] on button "Cancel" at bounding box center [814, 241] width 29 height 11
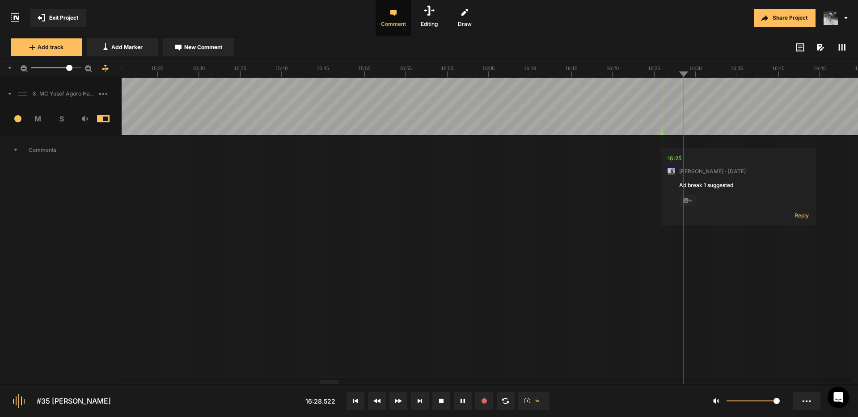
click at [769, 240] on button "Cancel" at bounding box center [767, 241] width 29 height 11
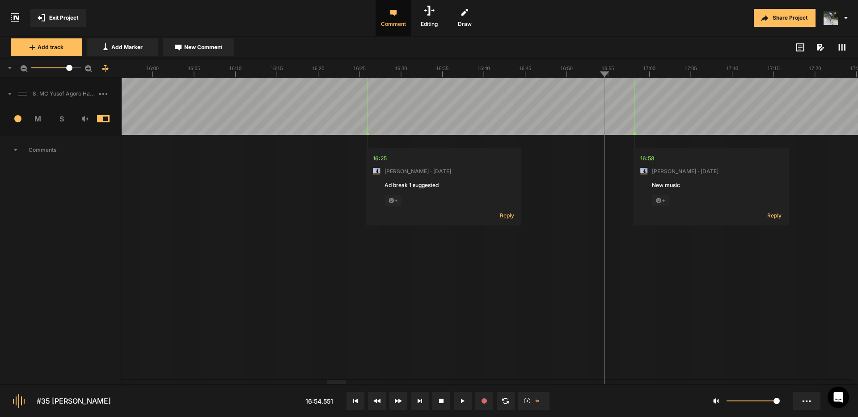
click at [508, 216] on span "Reply" at bounding box center [507, 216] width 14 height 8
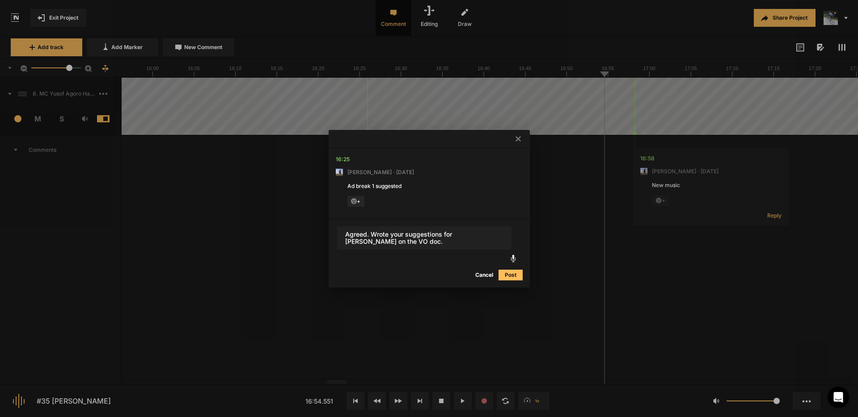
type textarea "Agreed. Wrote your suggestions for [PERSON_NAME] on the VO doc."
click at [512, 275] on button "Post" at bounding box center [510, 275] width 24 height 11
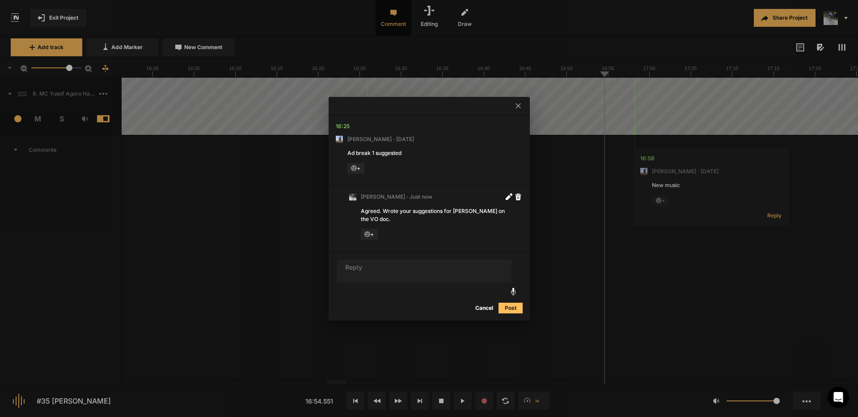
click at [518, 109] on icon at bounding box center [517, 105] width 5 height 5
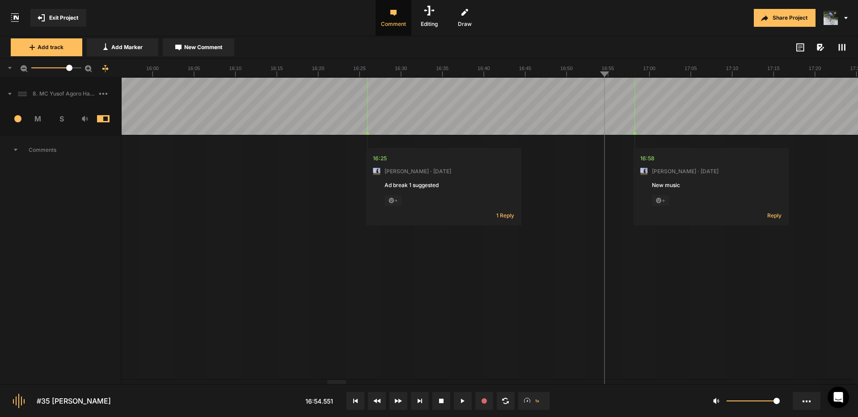
click at [60, 16] on span "Exit Project" at bounding box center [63, 18] width 29 height 8
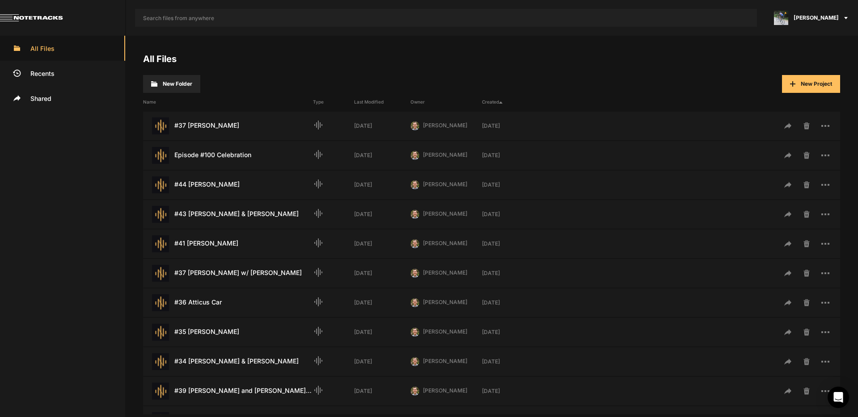
click at [831, 14] on span "[PERSON_NAME]" at bounding box center [815, 18] width 45 height 8
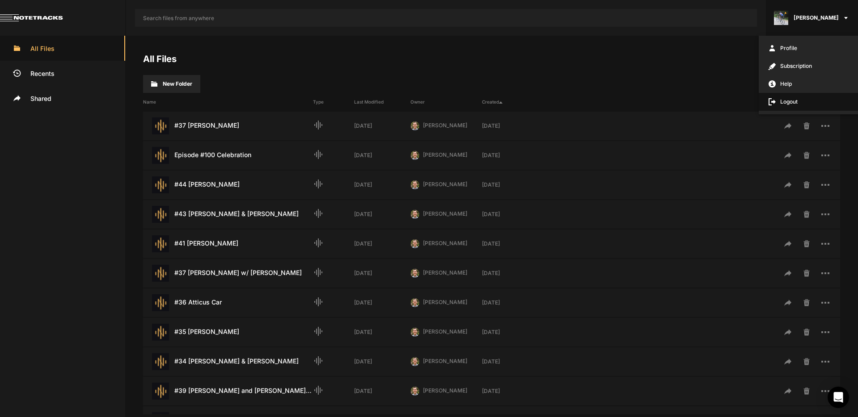
click at [784, 102] on span "Logout" at bounding box center [808, 102] width 99 height 18
